Goal: Book appointment/travel/reservation

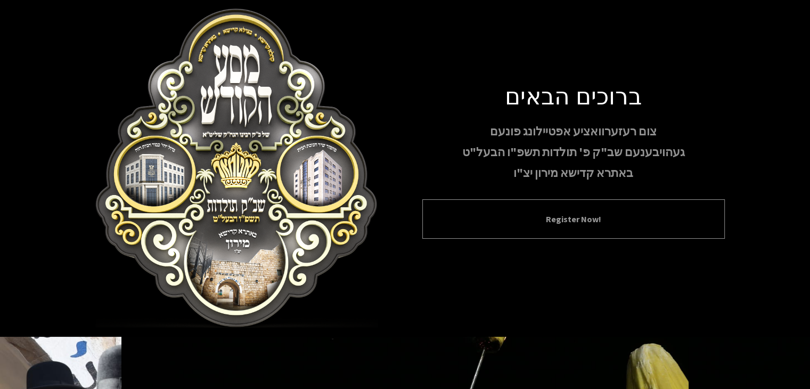
click at [563, 231] on div "Register Now!" at bounding box center [573, 218] width 303 height 39
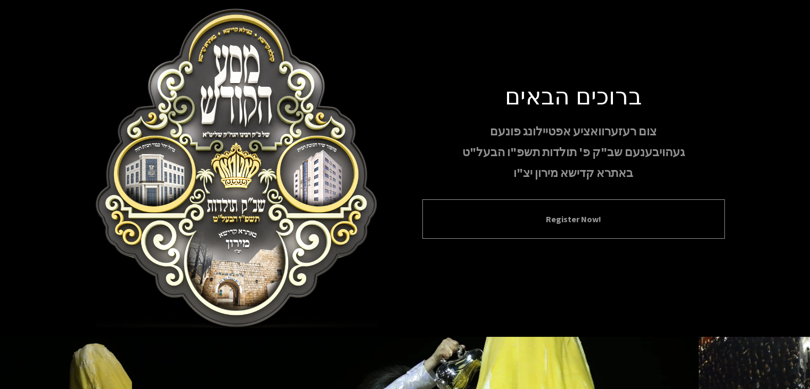
click at [569, 215] on button "Register Now!" at bounding box center [574, 219] width 276 height 13
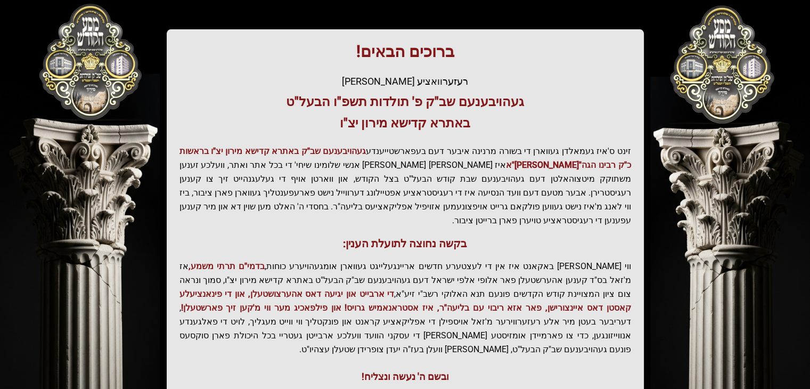
scroll to position [228, 0]
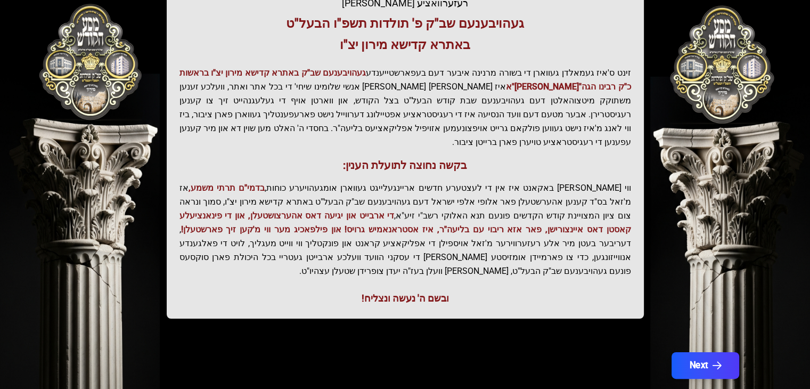
click at [712, 361] on icon "button" at bounding box center [716, 365] width 9 height 9
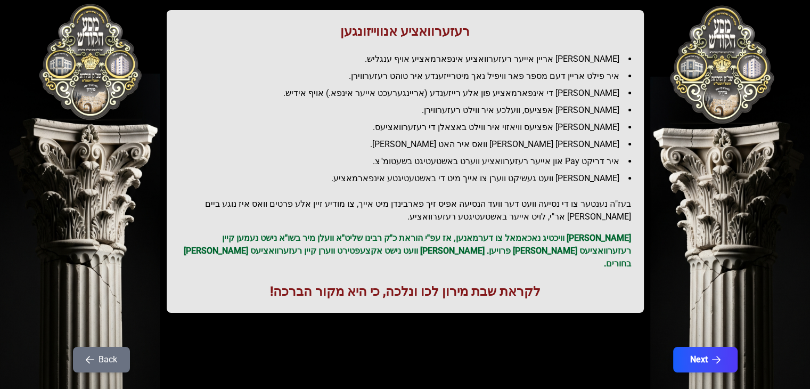
scroll to position [127, 0]
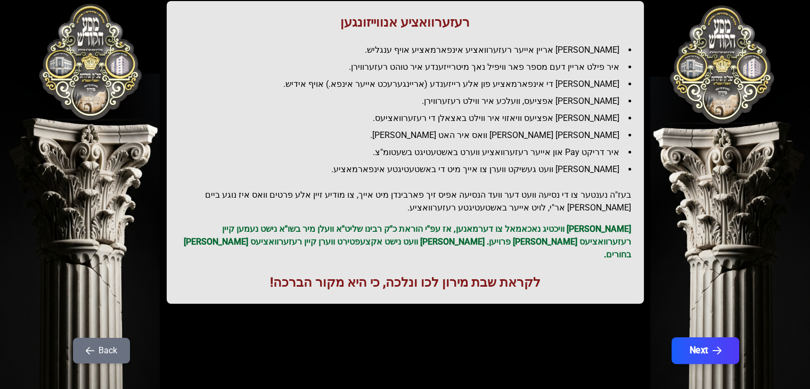
click at [716, 346] on icon "button" at bounding box center [716, 350] width 9 height 9
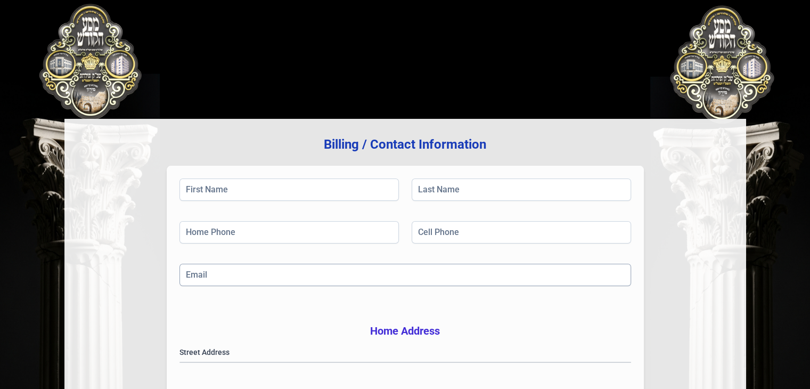
scroll to position [0, 0]
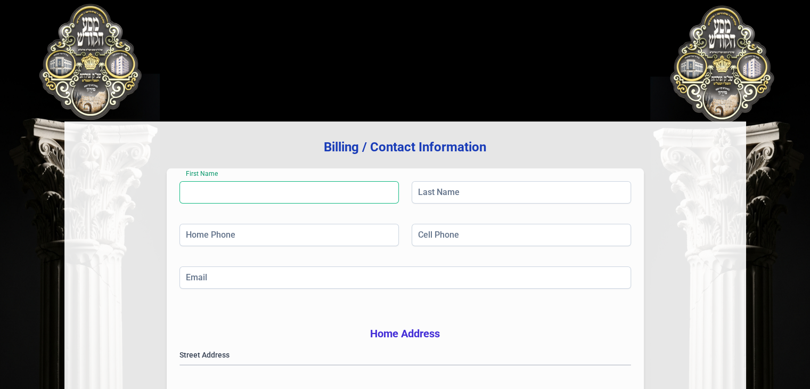
click at [256, 193] on input "First Name" at bounding box center [288, 192] width 219 height 22
type input "[PERSON_NAME]"
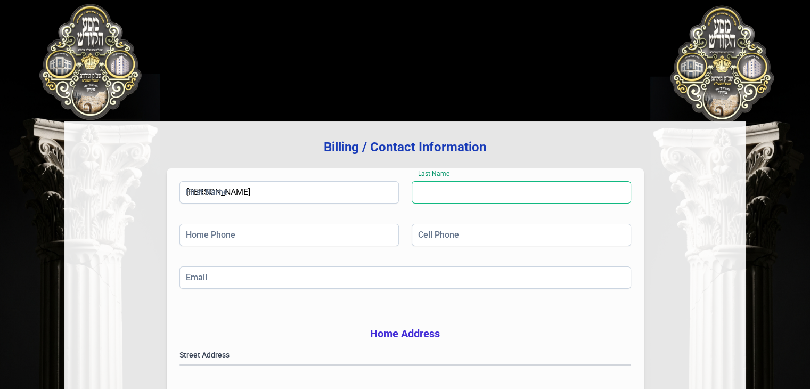
type input "Landau"
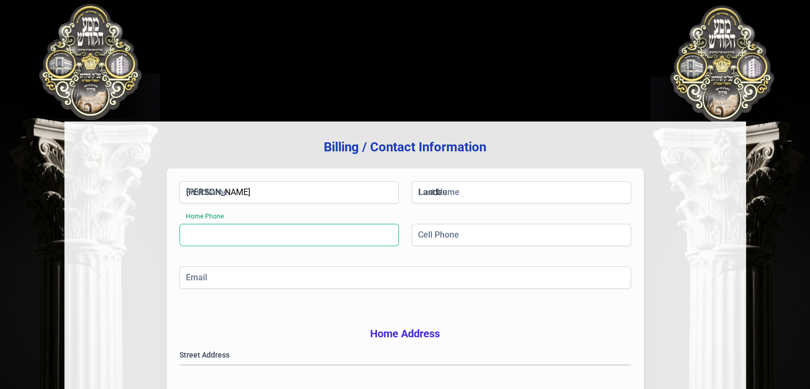
type input "[PHONE_NUMBER]"
type input "[EMAIL_ADDRESS][DOMAIN_NAME]"
type input "[GEOGRAPHIC_DATA]"
type input "NY"
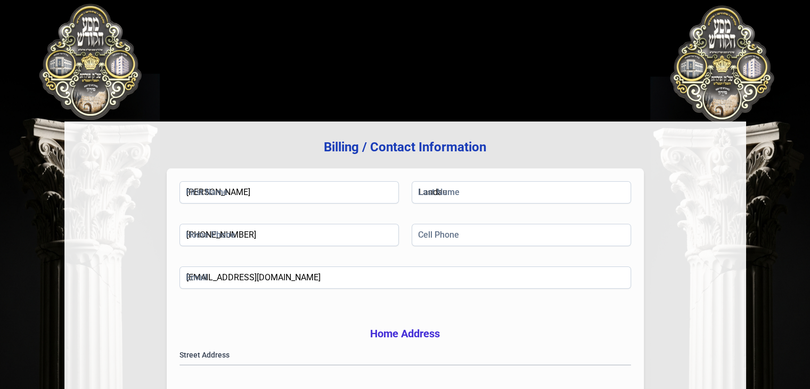
type input "11219"
drag, startPoint x: 271, startPoint y: 237, endPoint x: 148, endPoint y: 243, distance: 123.2
click at [148, 243] on div "Billing / Contact Information First Name [PERSON_NAME] Name [PERSON_NAME] Home …" at bounding box center [405, 341] width 682 height 441
type input "[PHONE_NUMBER]"
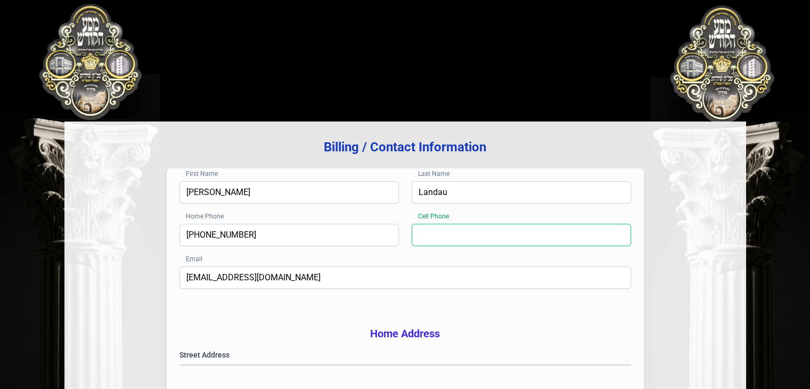
click at [471, 233] on input "Cell Phone" at bounding box center [521, 235] width 219 height 22
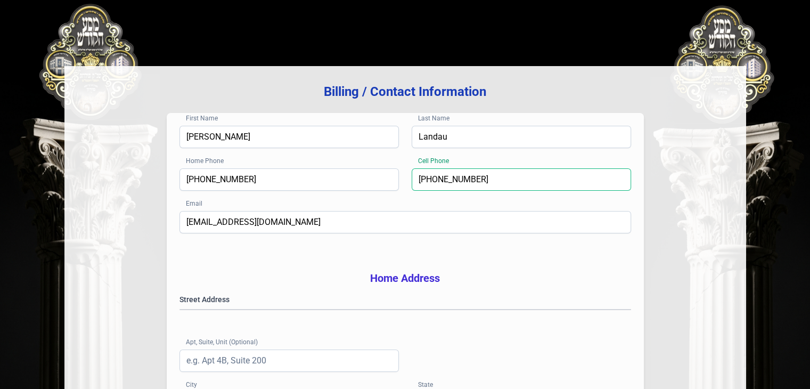
scroll to position [107, 0]
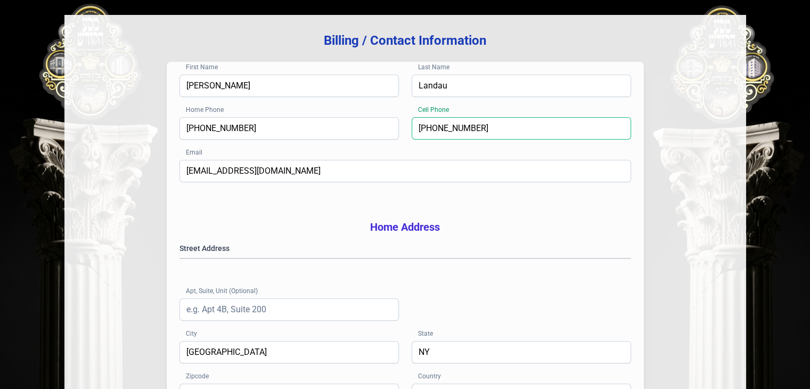
type input "[PHONE_NUMBER]"
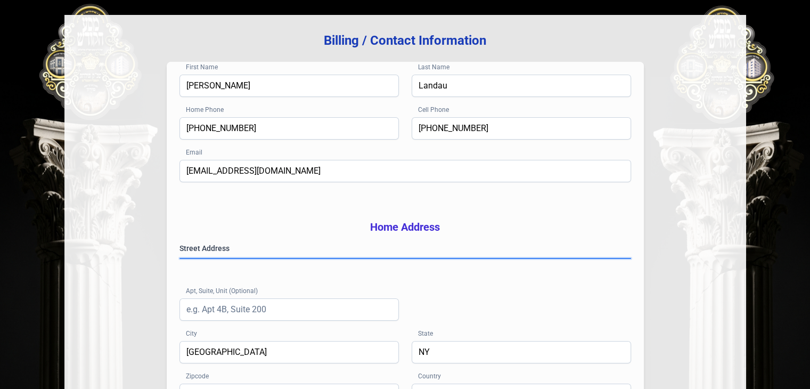
click at [180, 258] on gmp-place-autocomplete at bounding box center [180, 258] width 0 height 0
type input "112194565"
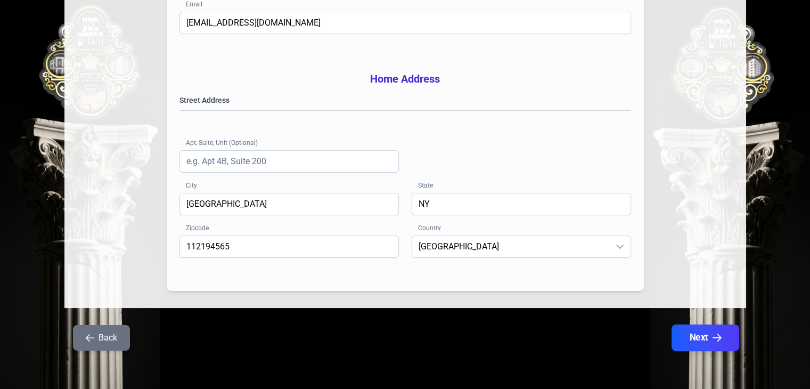
click at [701, 341] on button "Next" at bounding box center [705, 337] width 68 height 27
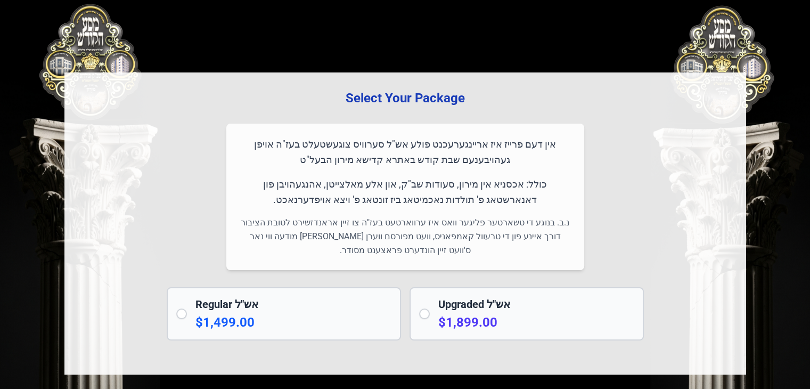
scroll to position [0, 0]
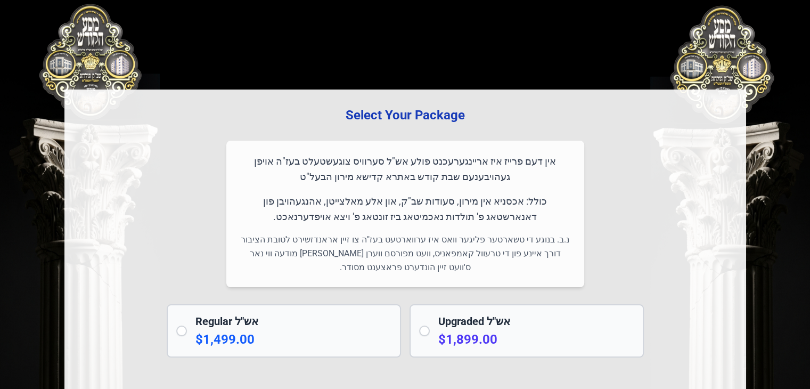
click at [420, 328] on input "radio" at bounding box center [424, 330] width 11 height 11
radio input "true"
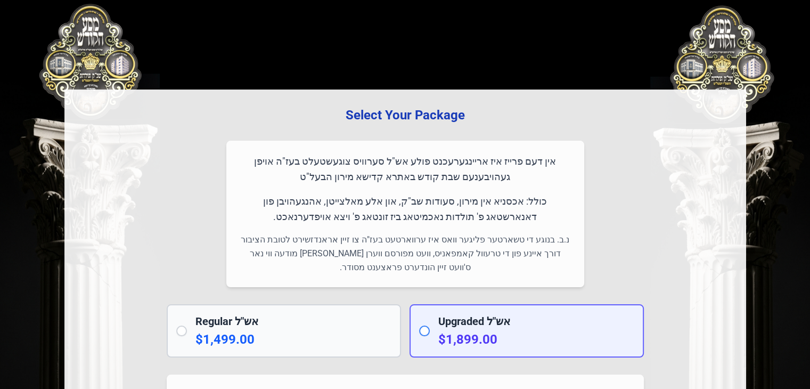
scroll to position [160, 0]
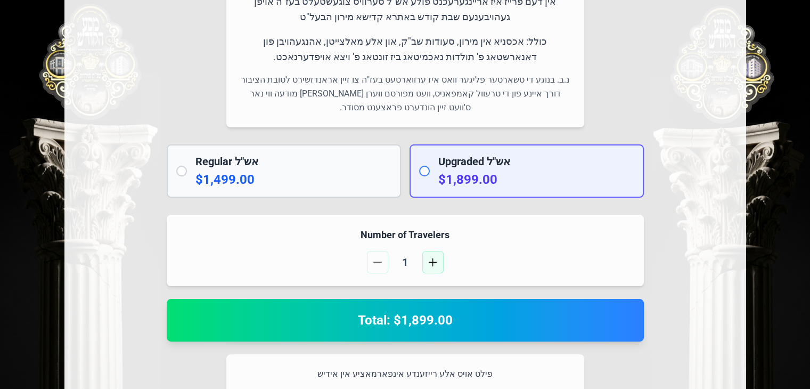
click at [426, 267] on button "button" at bounding box center [432, 262] width 21 height 22
click at [428, 265] on button "button" at bounding box center [432, 262] width 21 height 22
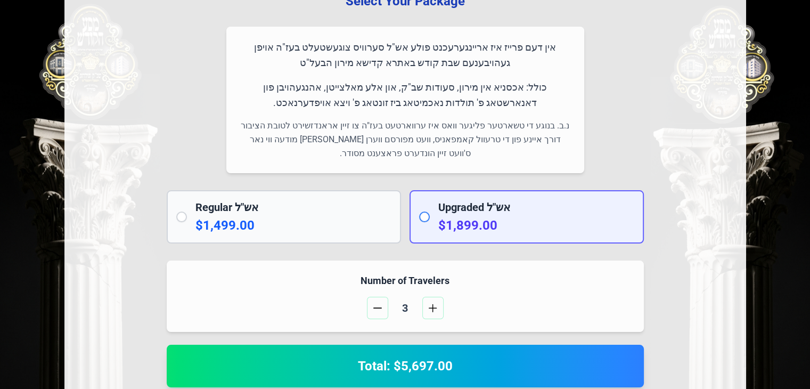
scroll to position [0, 0]
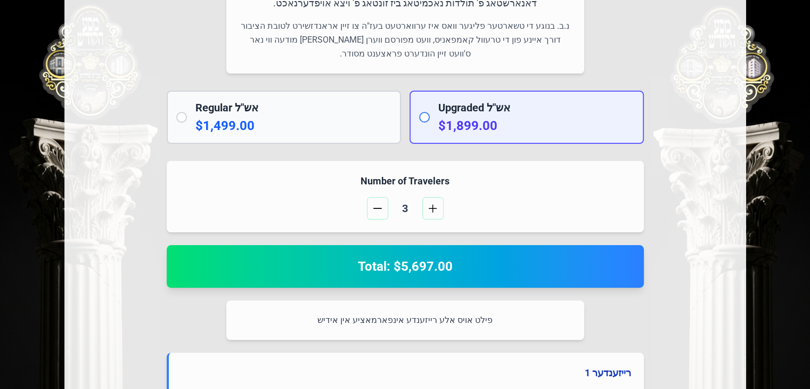
scroll to position [211, 0]
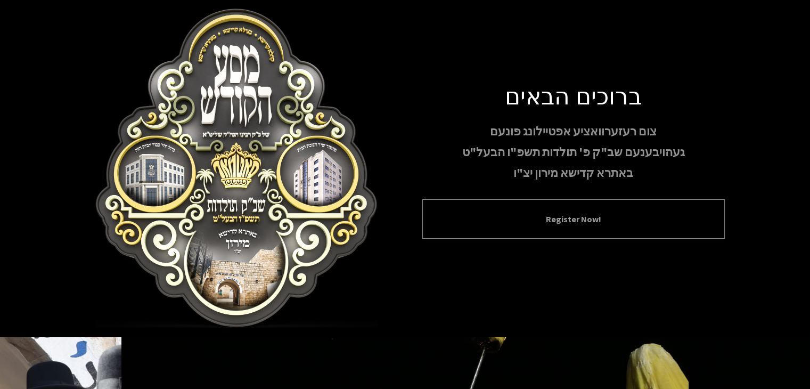
click at [562, 226] on div "Register Now!" at bounding box center [573, 218] width 303 height 39
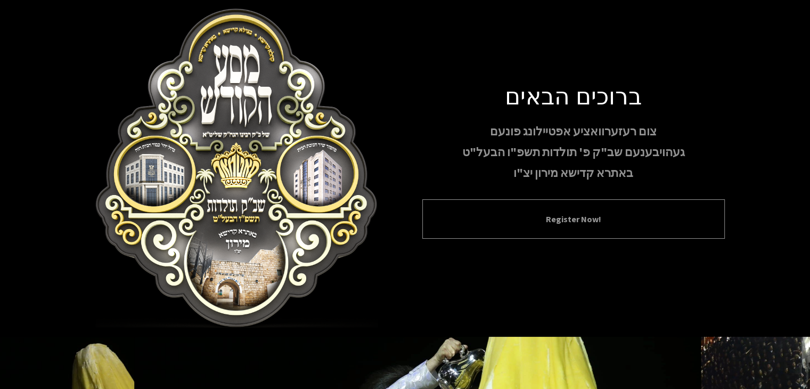
click at [569, 218] on button "Register Now!" at bounding box center [574, 219] width 276 height 13
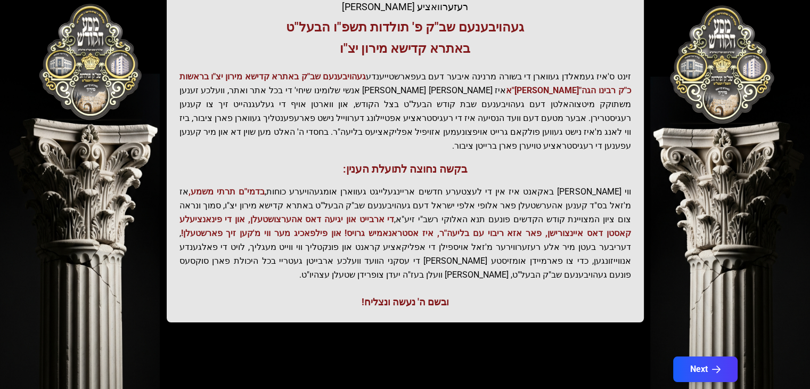
scroll to position [228, 0]
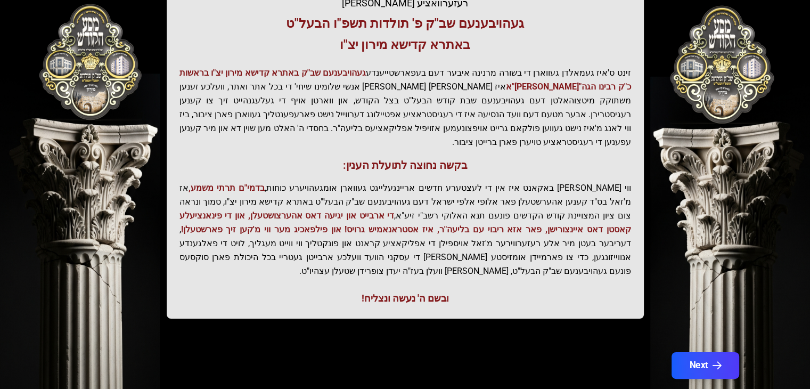
click at [696, 352] on button "Next" at bounding box center [705, 365] width 68 height 27
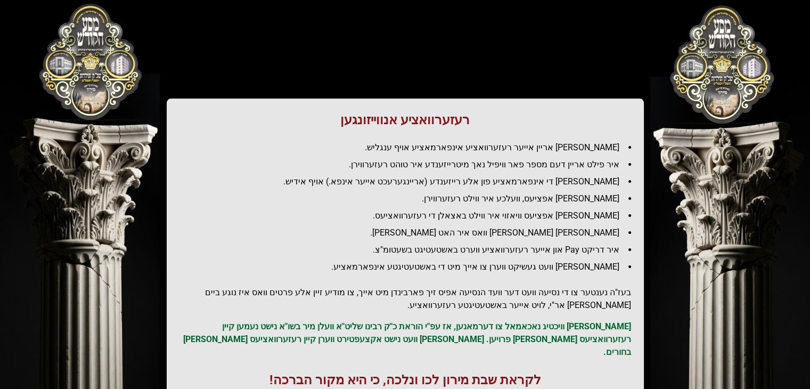
scroll to position [53, 0]
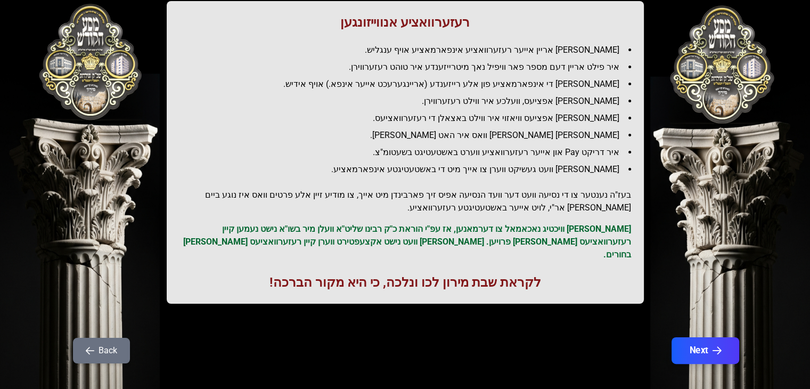
click at [718, 346] on icon "button" at bounding box center [716, 350] width 9 height 9
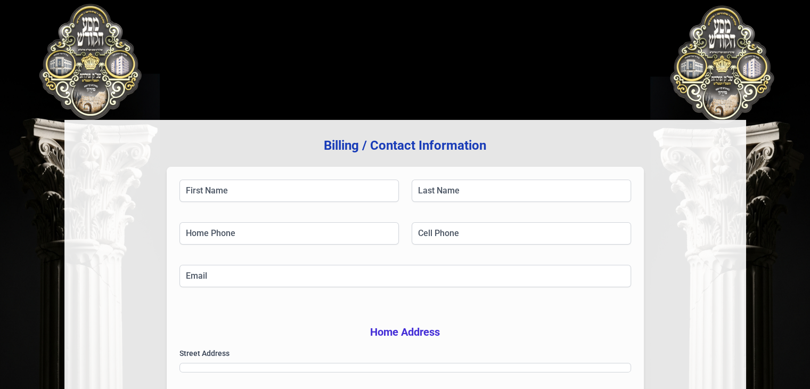
scroll to position [0, 0]
